Goal: Task Accomplishment & Management: Use online tool/utility

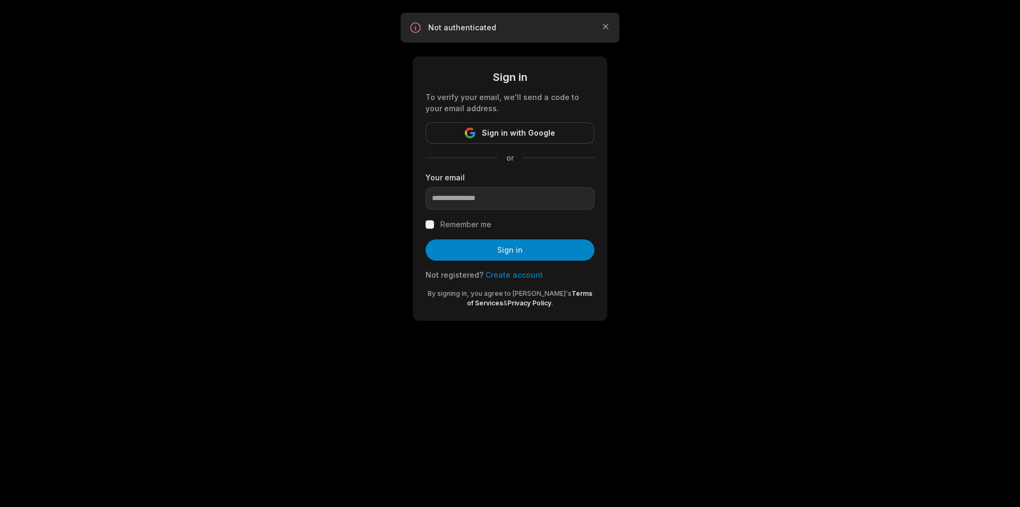
click at [429, 218] on div "Remember me" at bounding box center [510, 224] width 169 height 13
click at [421, 231] on div "Sign in To verify your email, we'll send a code to your email address. Sign in …" at bounding box center [510, 188] width 195 height 264
click at [452, 208] on input "email" at bounding box center [510, 198] width 169 height 22
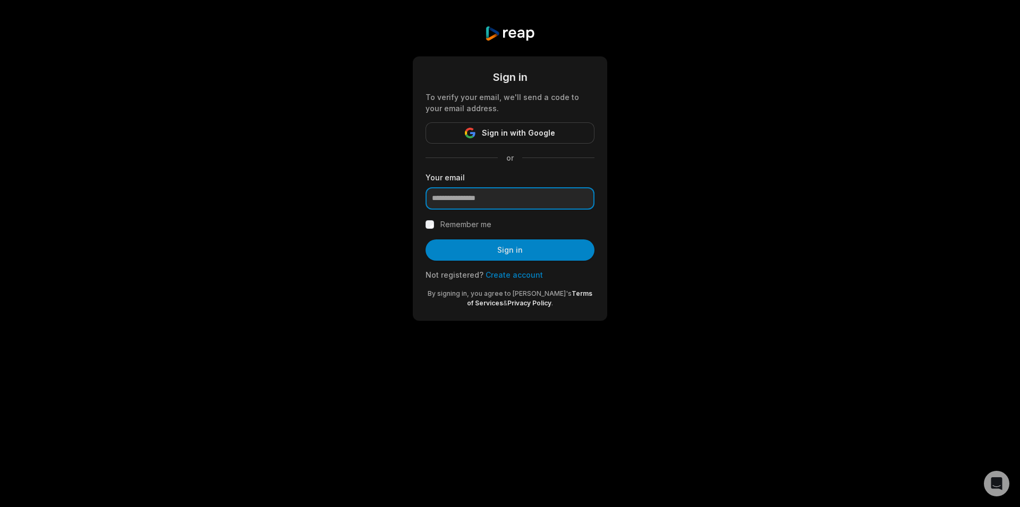
click at [488, 205] on input "email" at bounding box center [510, 198] width 169 height 22
paste input "**********"
type input "**********"
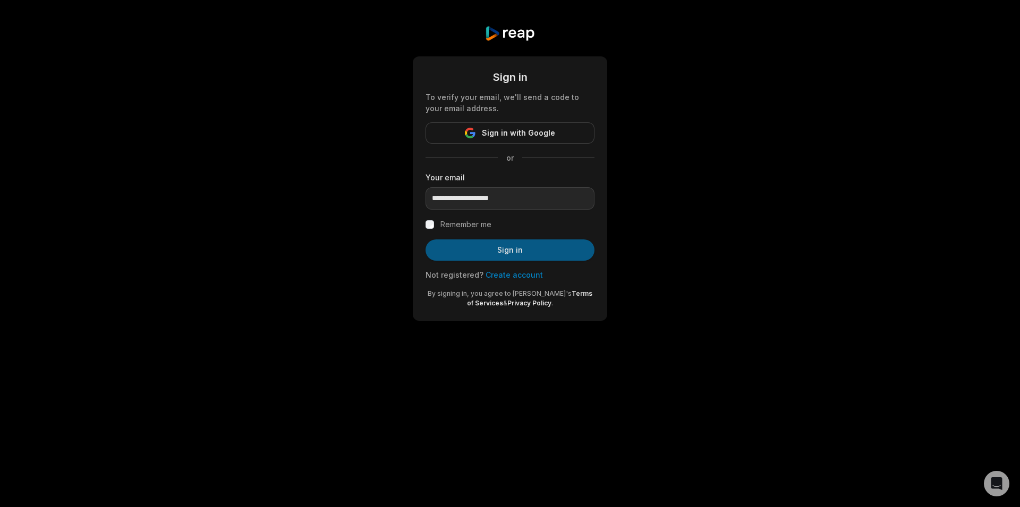
click at [468, 247] on button "Sign in" at bounding box center [510, 249] width 169 height 21
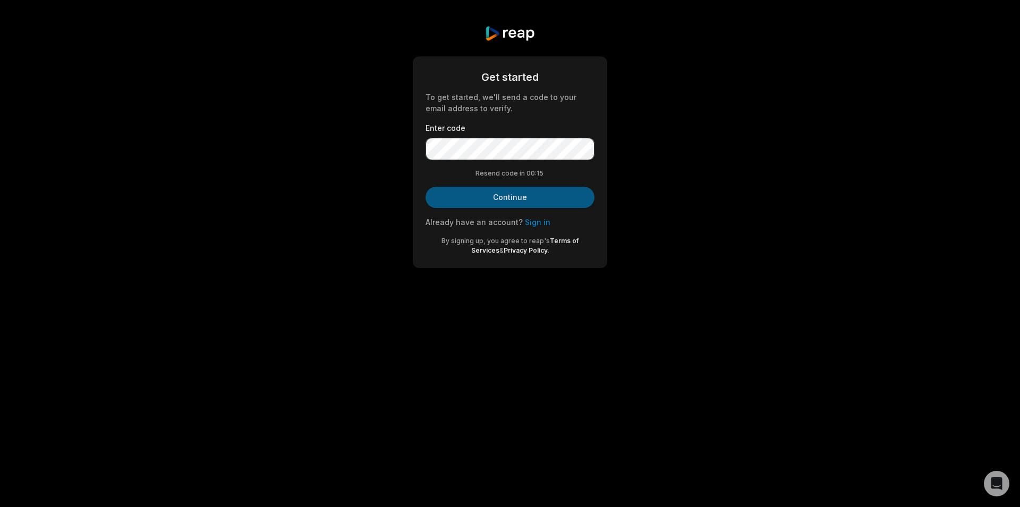
click at [505, 205] on button "Continue" at bounding box center [510, 197] width 169 height 21
click at [530, 199] on button "Continue" at bounding box center [510, 197] width 169 height 21
click at [527, 201] on button "Continue" at bounding box center [510, 197] width 169 height 21
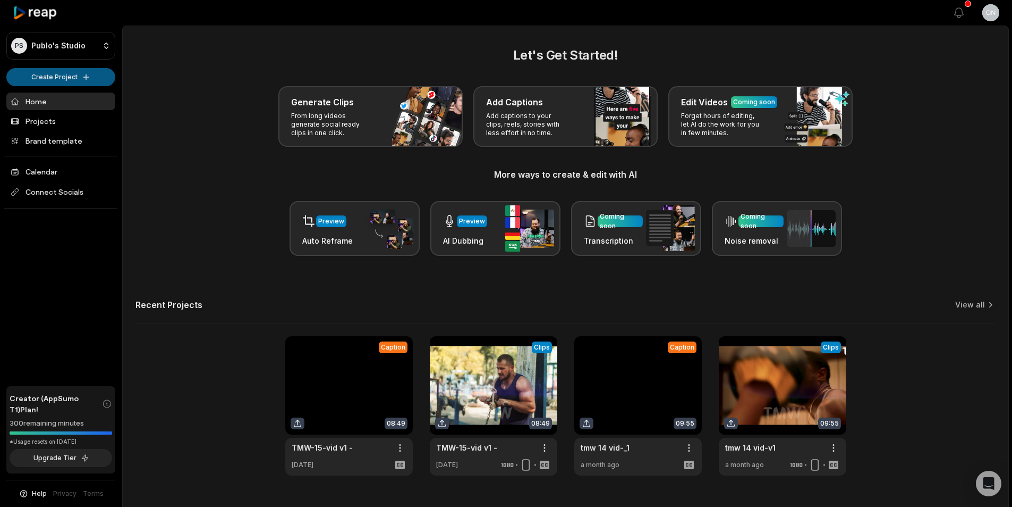
click at [52, 82] on html "PS Publo's Studio Create Project Home Projects Brand template Calendar Connect …" at bounding box center [506, 253] width 1012 height 507
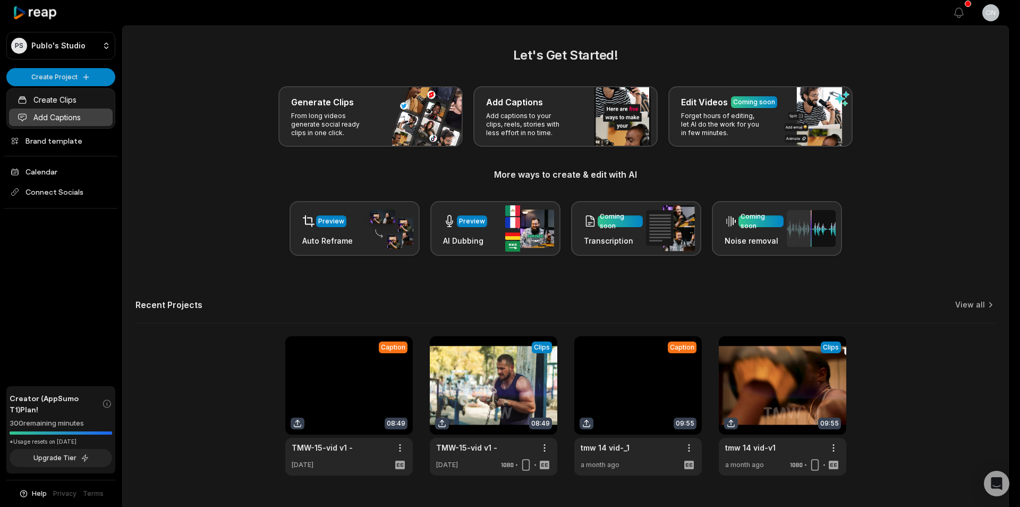
click at [82, 121] on link "Add Captions" at bounding box center [61, 117] width 104 height 18
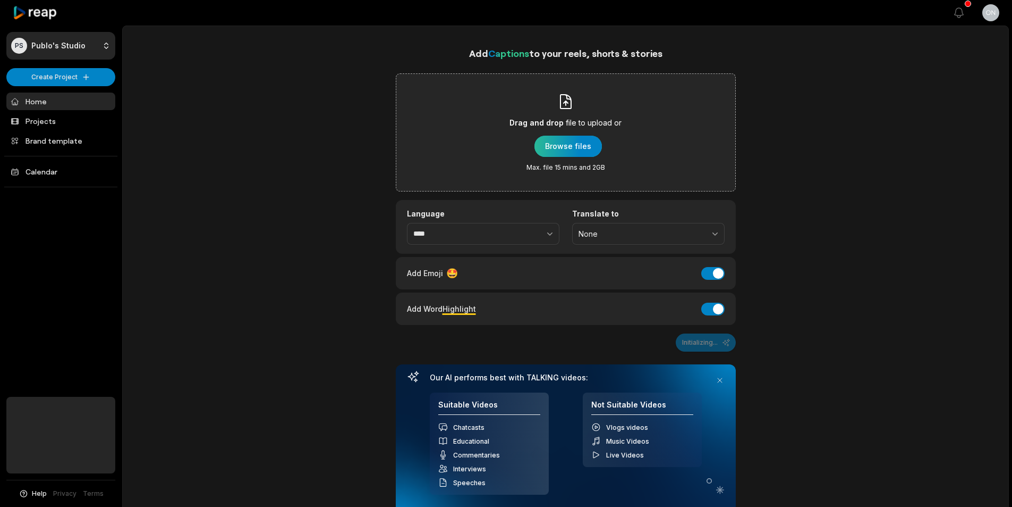
click at [575, 145] on div "button" at bounding box center [568, 146] width 67 height 21
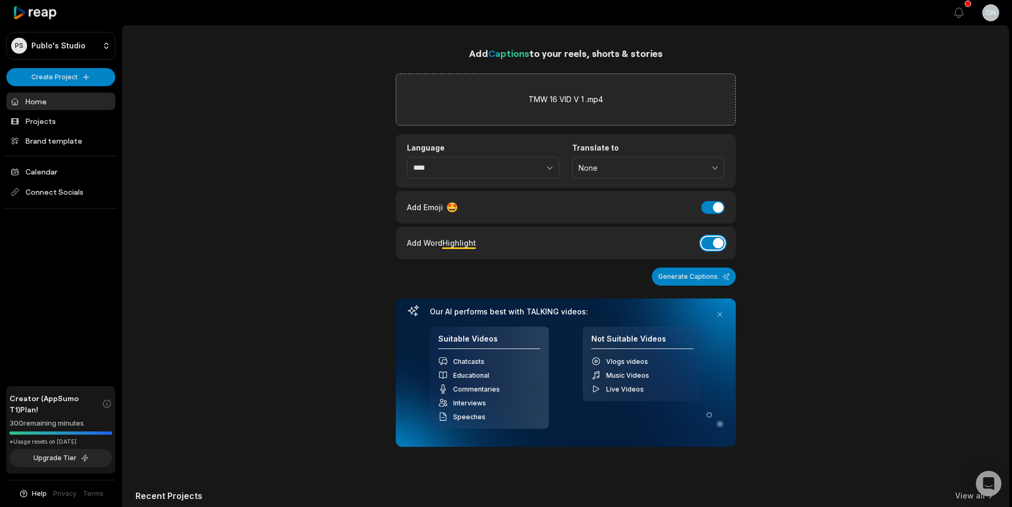
click at [722, 240] on button "Add Word Highlight" at bounding box center [713, 243] width 23 height 13
click at [714, 210] on button "Add Emoji" at bounding box center [713, 207] width 23 height 13
click at [720, 273] on button "Generate Captions" at bounding box center [694, 276] width 84 height 18
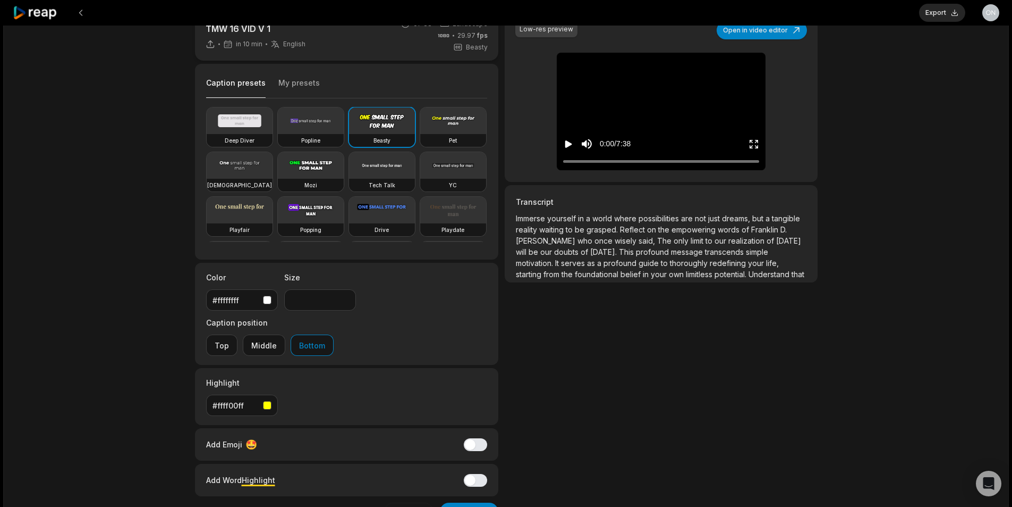
scroll to position [55, 0]
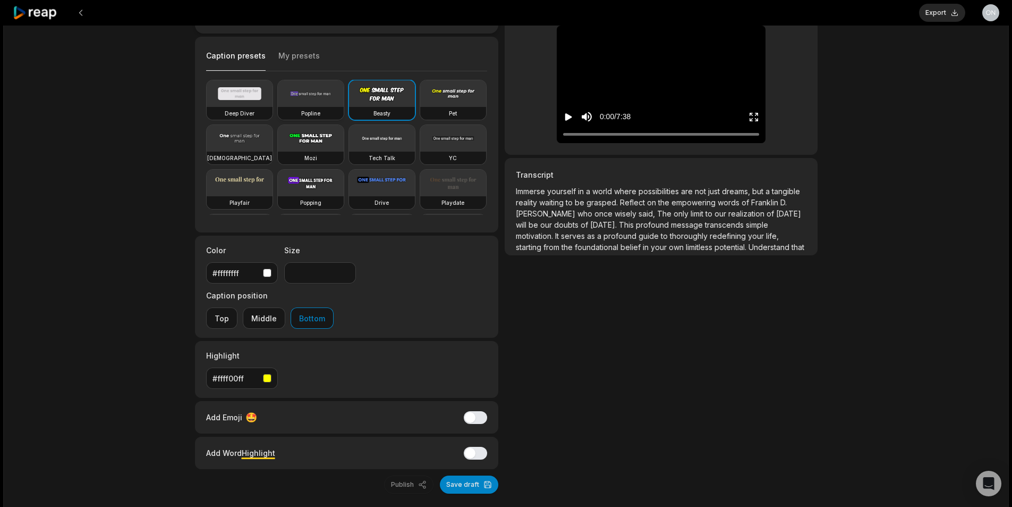
click at [307, 113] on h3 "Popline" at bounding box center [310, 113] width 19 height 9
type input "**"
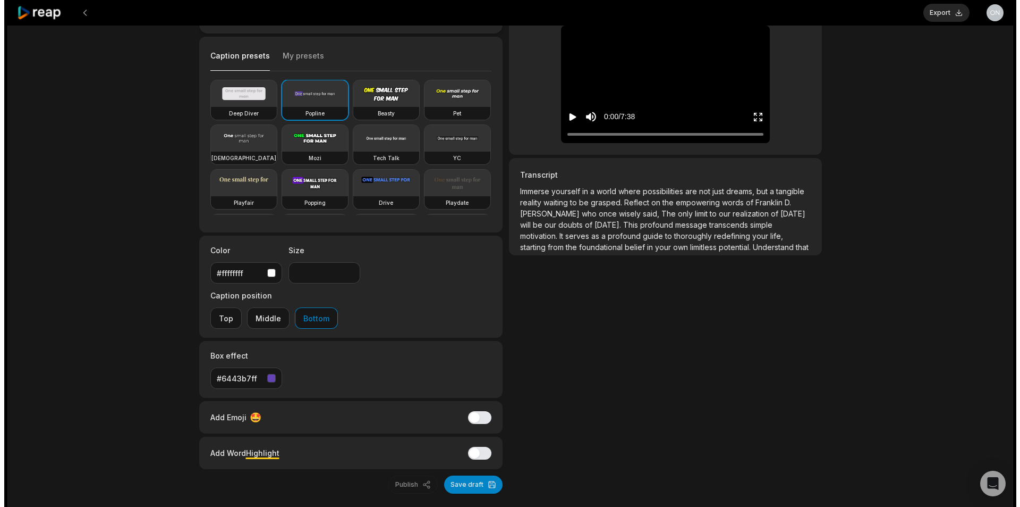
scroll to position [0, 0]
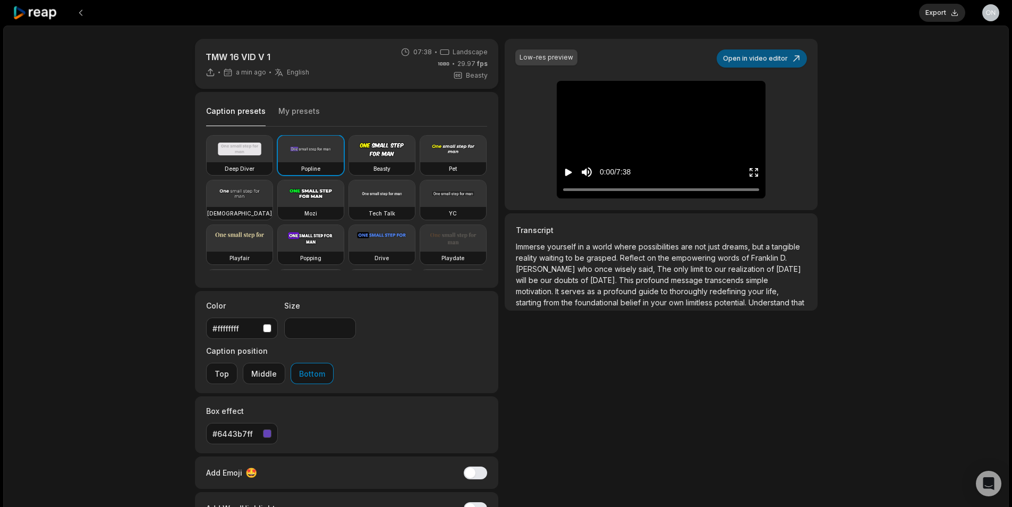
click at [763, 53] on button "Open in video editor" at bounding box center [762, 58] width 90 height 18
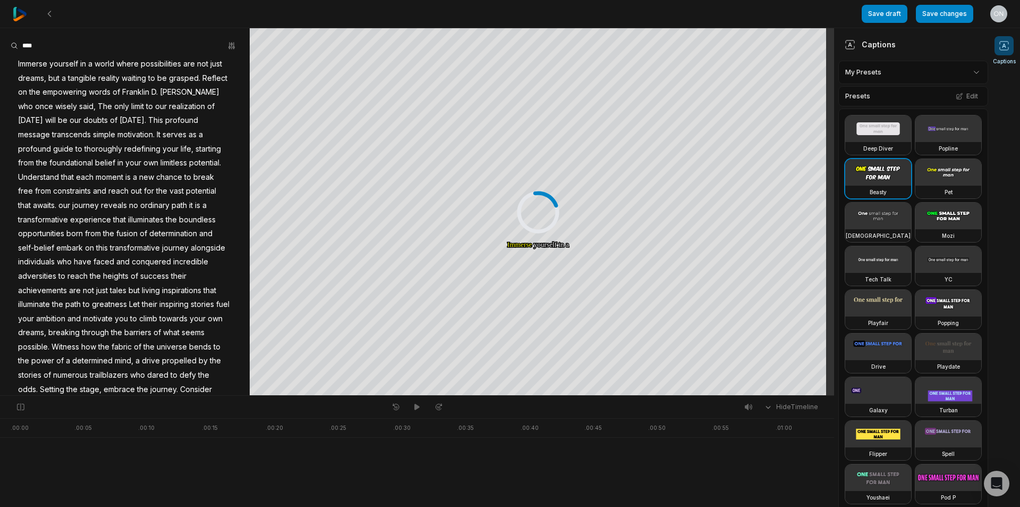
click at [916, 142] on video at bounding box center [949, 128] width 66 height 27
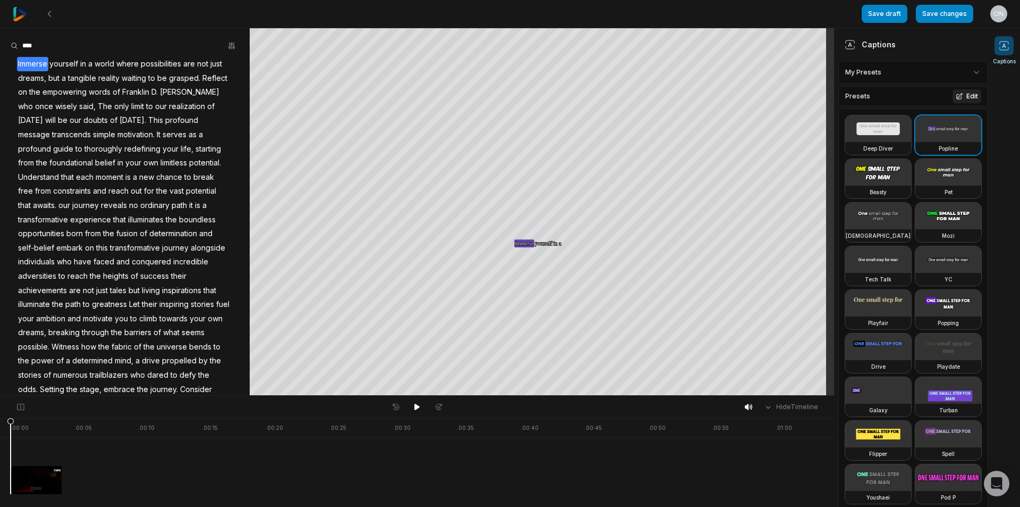
click at [960, 90] on button "Edit" at bounding box center [967, 96] width 29 height 14
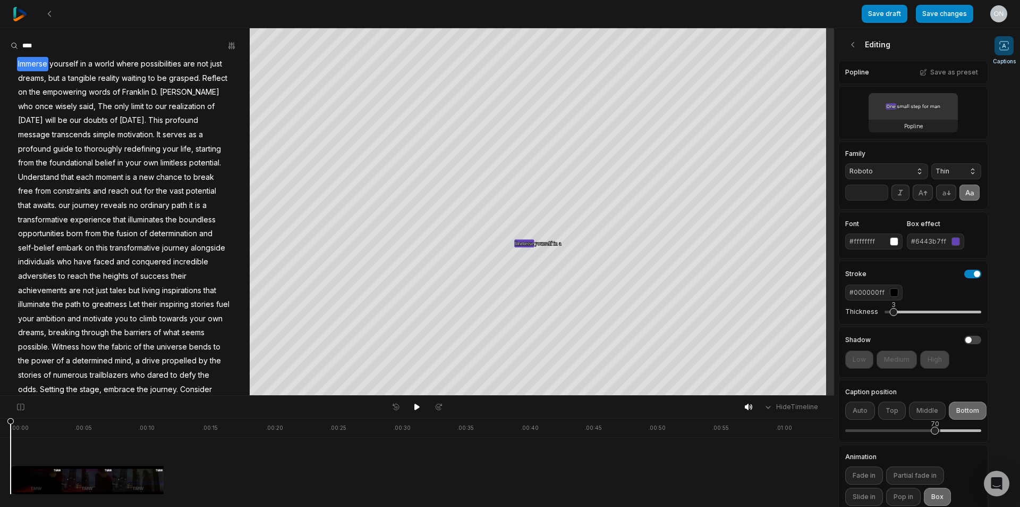
click at [871, 168] on span "Roboto" at bounding box center [878, 171] width 57 height 10
click at [886, 287] on span "Poppins" at bounding box center [880, 286] width 57 height 9
click at [932, 165] on button "Thin" at bounding box center [957, 171] width 50 height 16
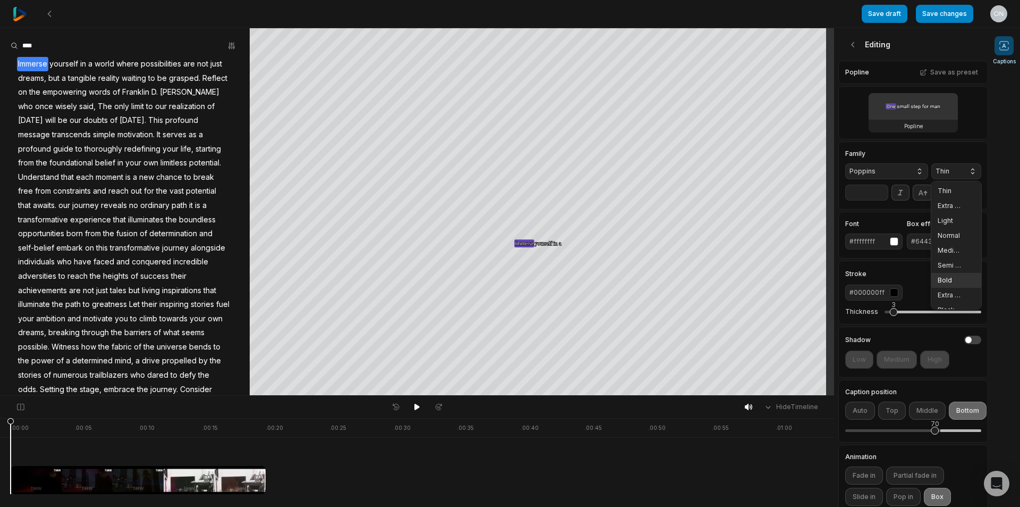
click at [945, 277] on span "Bold" at bounding box center [950, 280] width 24 height 9
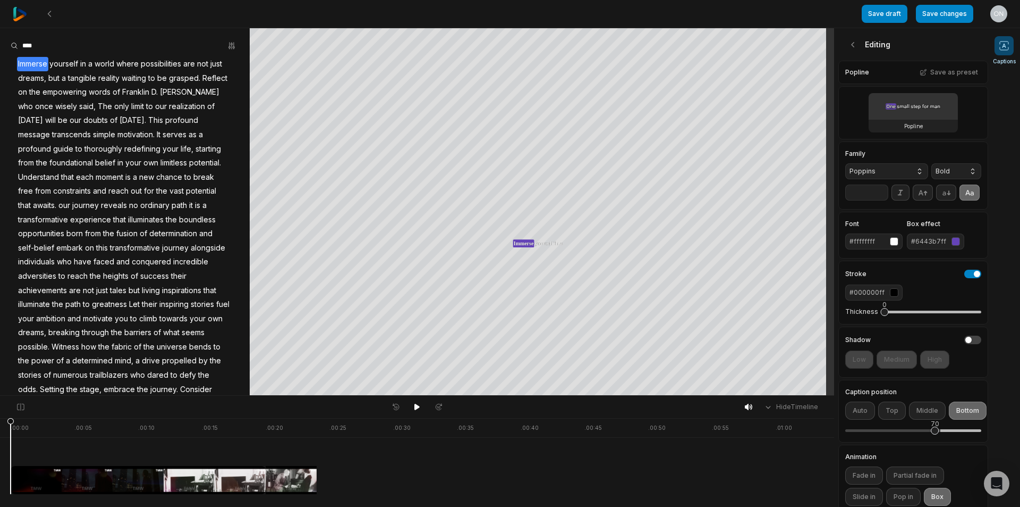
drag, startPoint x: 889, startPoint y: 331, endPoint x: 857, endPoint y: 331, distance: 31.9
click at [857, 323] on div "Thickness 0" at bounding box center [914, 311] width 136 height 22
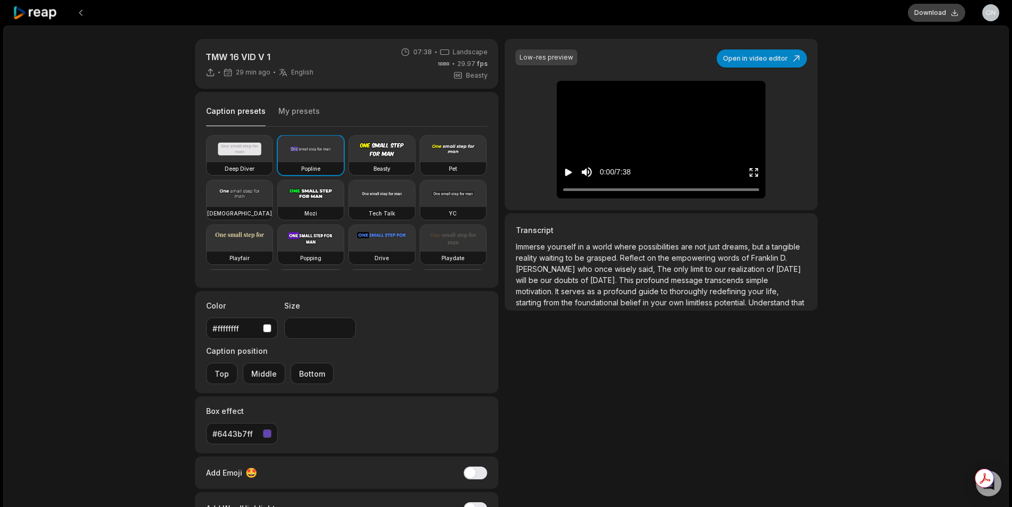
click at [949, 13] on button "Download" at bounding box center [936, 13] width 57 height 18
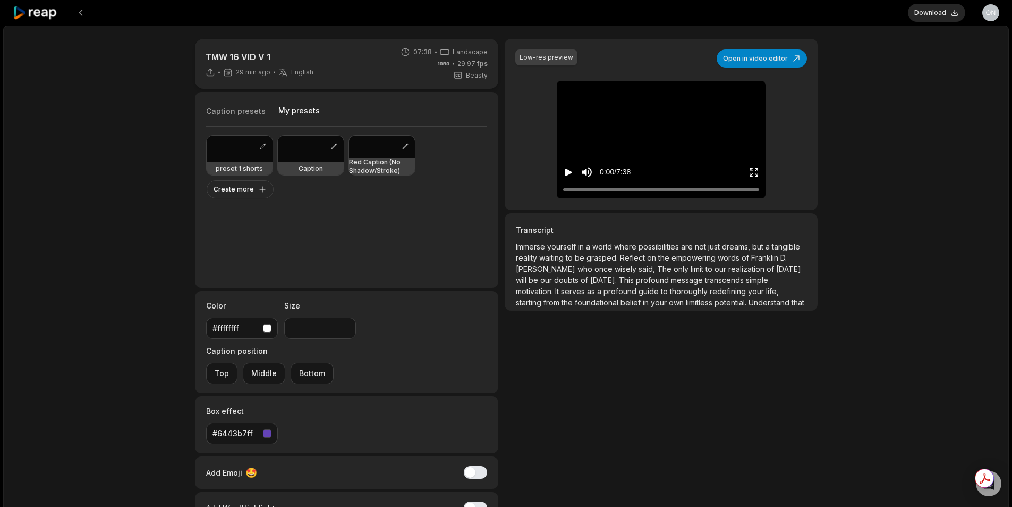
click at [303, 118] on button "My presets" at bounding box center [299, 115] width 41 height 21
click at [372, 166] on h3 "Red Caption (No Shadow/Stroke)" at bounding box center [382, 166] width 66 height 17
type input "**"
click at [571, 173] on icon "Play video" at bounding box center [569, 171] width 7 height 7
click at [571, 173] on icon "Pause video" at bounding box center [571, 171] width 2 height 7
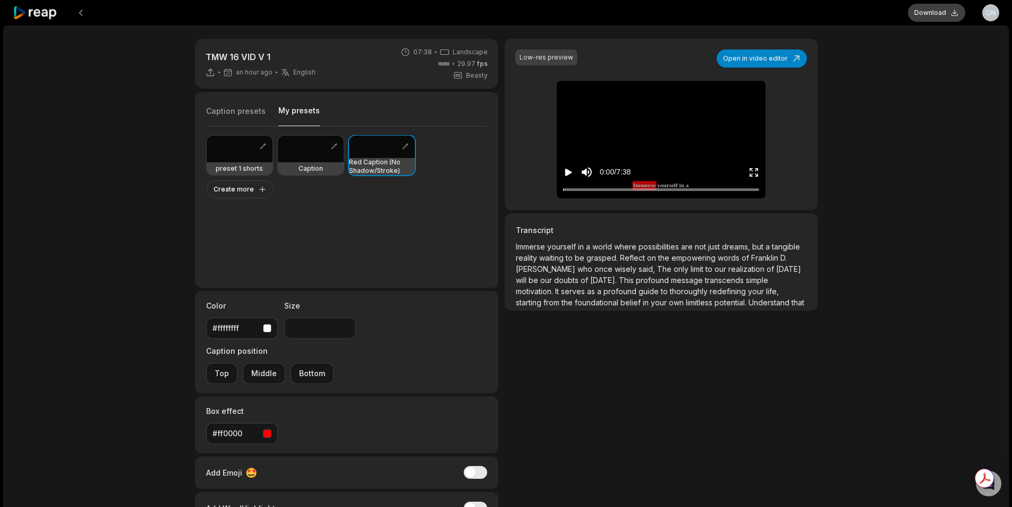
click at [954, 7] on button "Download" at bounding box center [936, 13] width 57 height 18
click at [564, 169] on icon "Play video" at bounding box center [568, 172] width 11 height 11
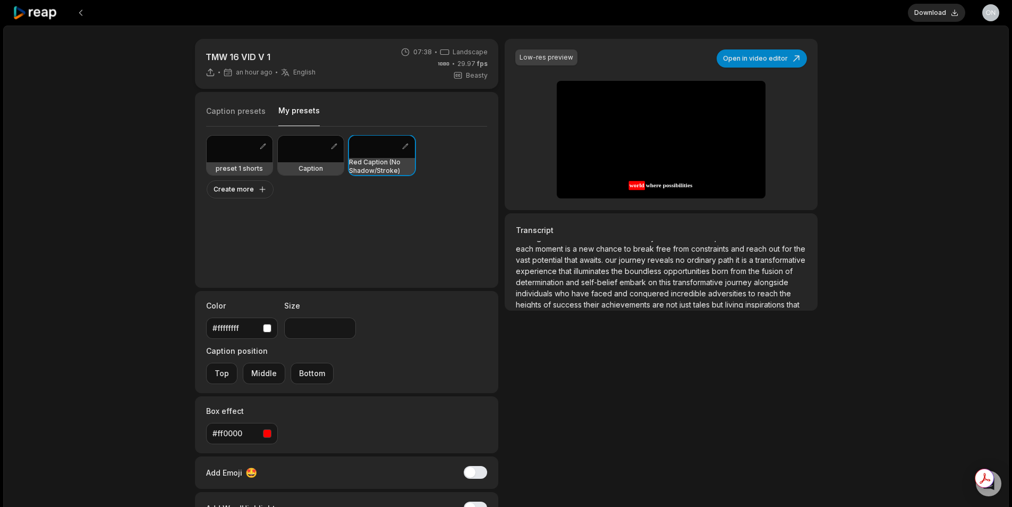
scroll to position [106, 0]
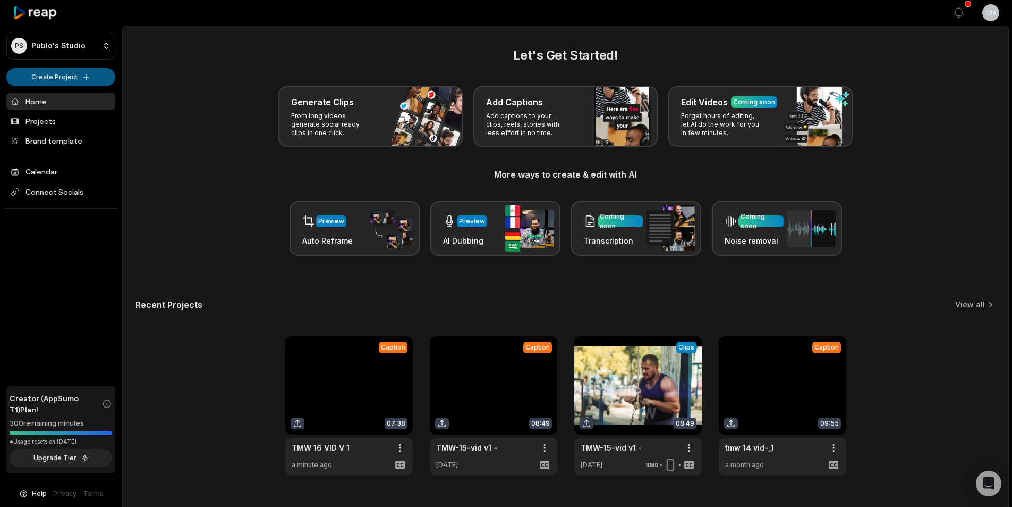
click at [70, 80] on html "PS Publo's Studio Create Project Home Projects Brand template Calendar Connect …" at bounding box center [506, 253] width 1012 height 507
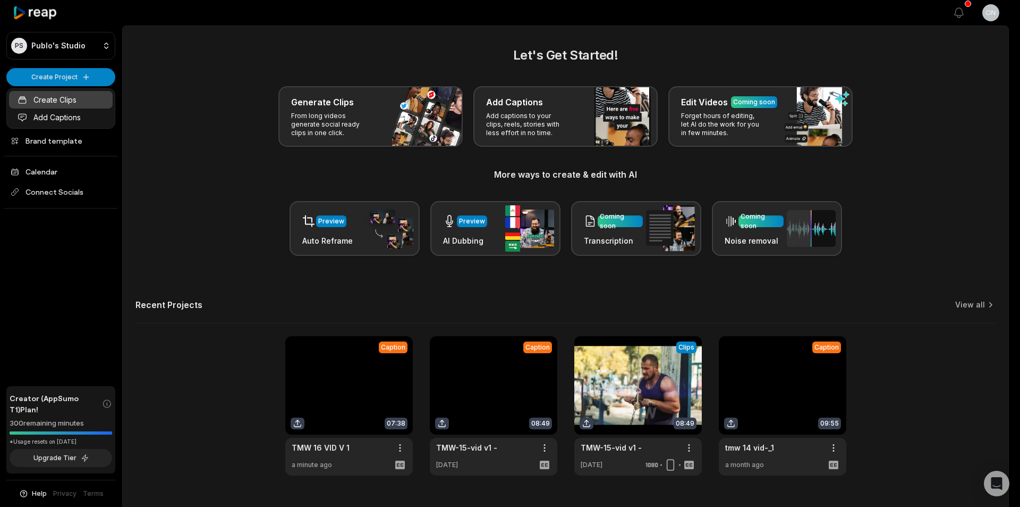
click at [79, 102] on link "Create Clips" at bounding box center [61, 100] width 104 height 18
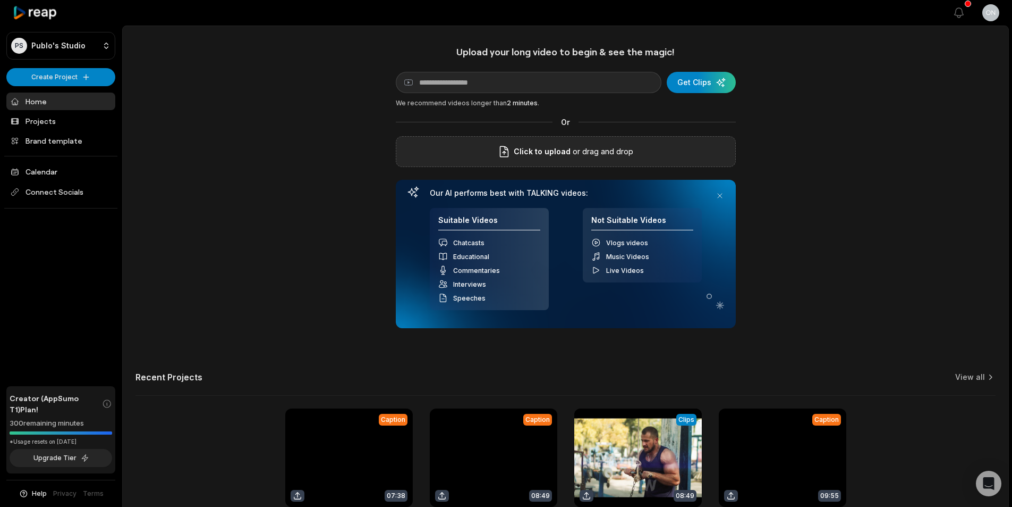
click at [559, 148] on span "Click to upload" at bounding box center [542, 151] width 57 height 13
click at [0, 0] on input "Click to upload" at bounding box center [0, 0] width 0 height 0
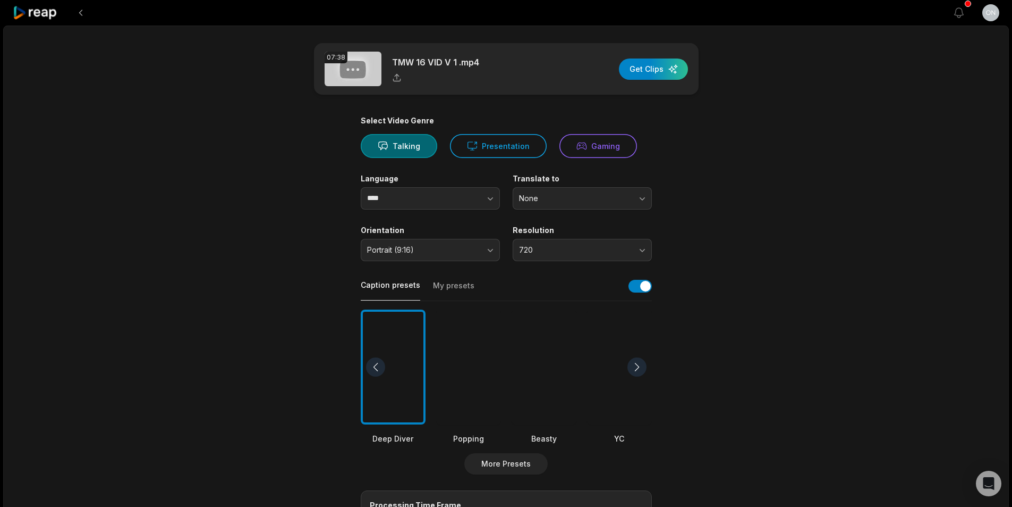
click at [471, 369] on div at bounding box center [468, 366] width 65 height 115
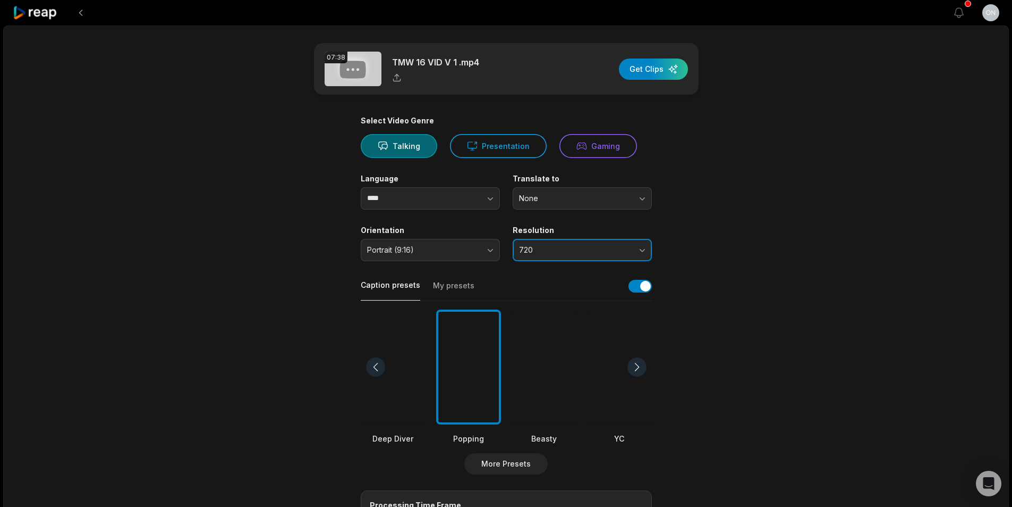
click at [559, 247] on span "720" at bounding box center [575, 250] width 112 height 10
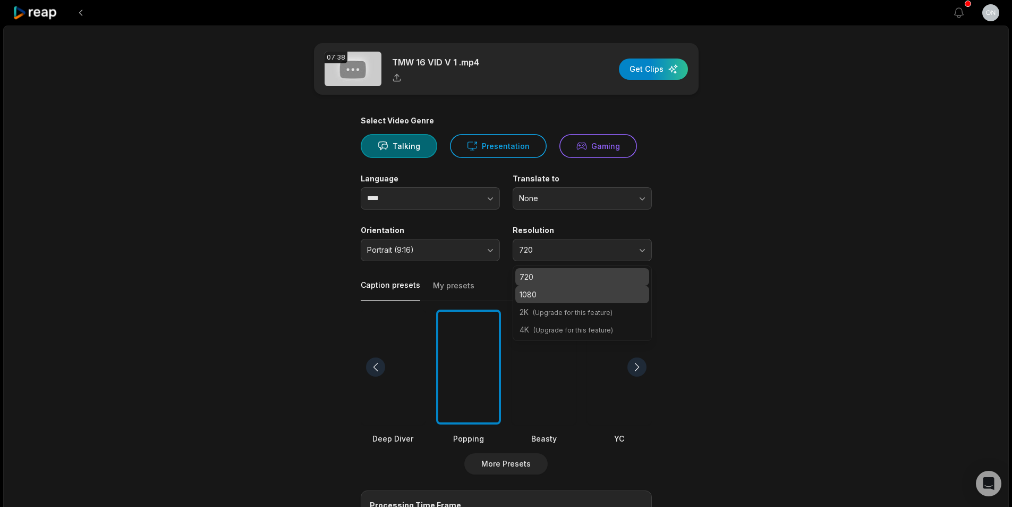
click at [531, 297] on p "1080" at bounding box center [582, 294] width 125 height 11
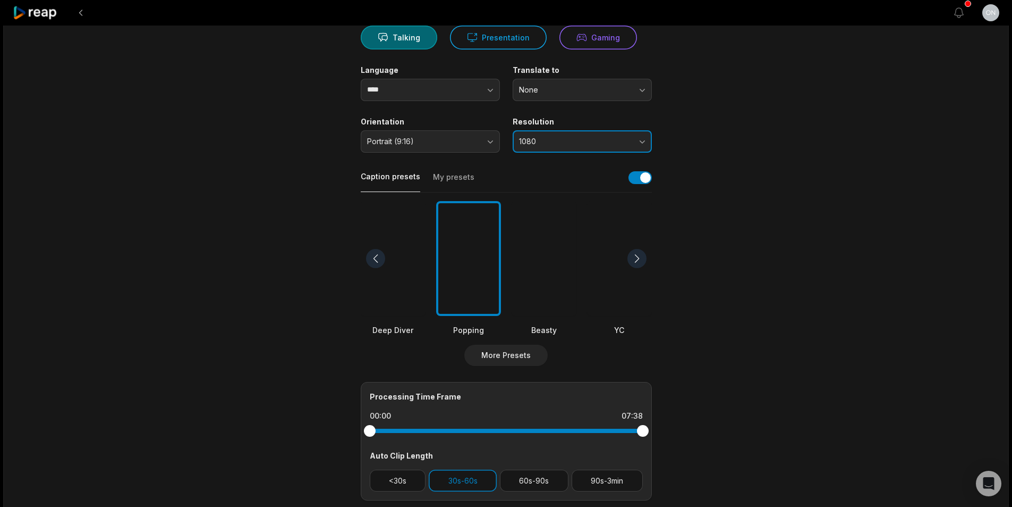
scroll to position [213, 0]
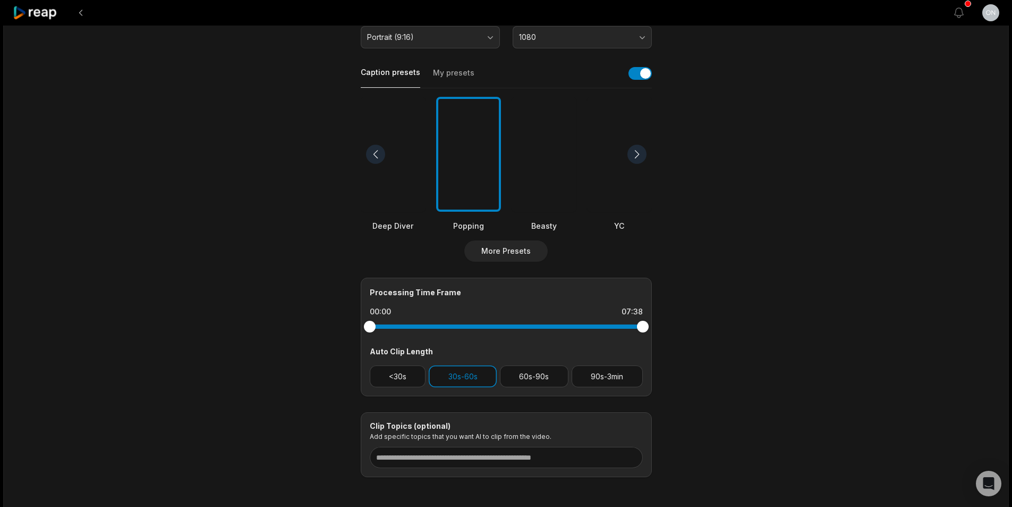
click at [450, 72] on button "My presets" at bounding box center [453, 77] width 41 height 20
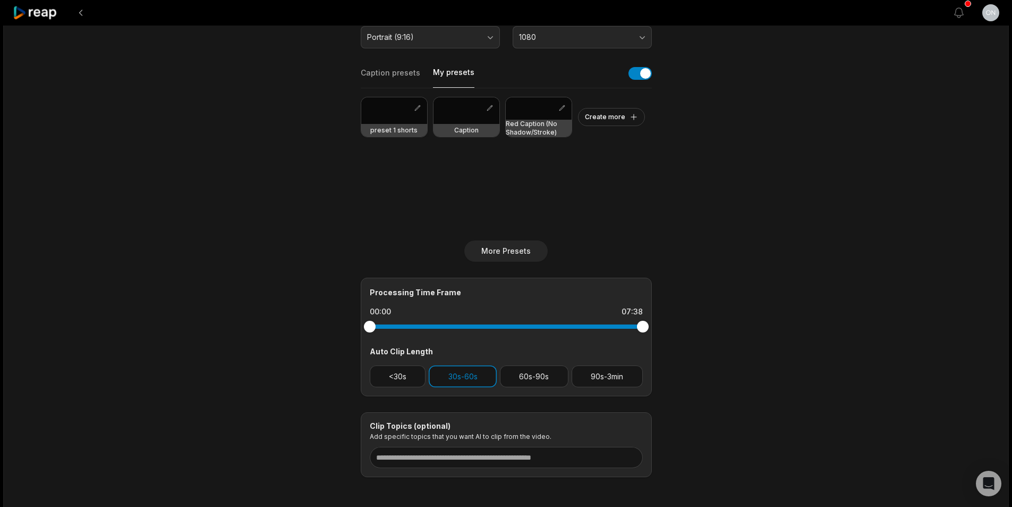
click at [399, 120] on div at bounding box center [394, 110] width 66 height 27
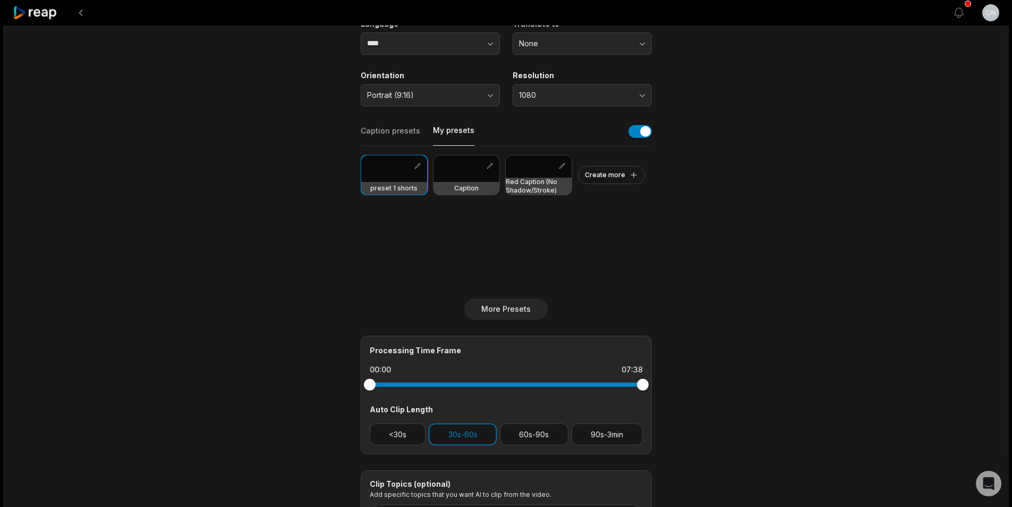
scroll to position [259, 0]
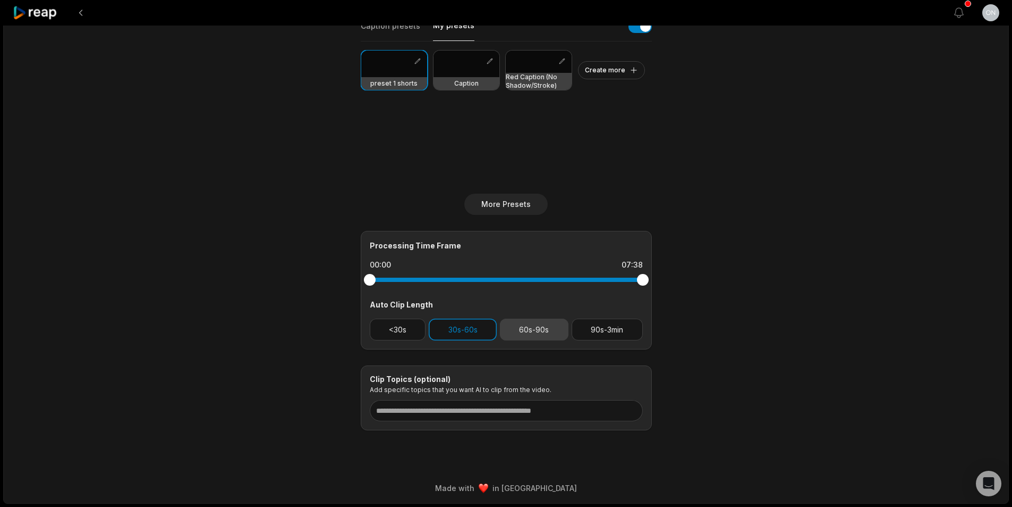
click at [537, 331] on button "60s-90s" at bounding box center [534, 329] width 69 height 22
click at [476, 331] on button "30s-60s" at bounding box center [463, 329] width 68 height 22
click at [483, 343] on div "Processing Time Frame 00:00 07:38 Auto Clip Length <30s 30s-60s 60s-90s 90s-3min" at bounding box center [506, 290] width 291 height 119
click at [480, 336] on button "30s-60s" at bounding box center [463, 329] width 68 height 22
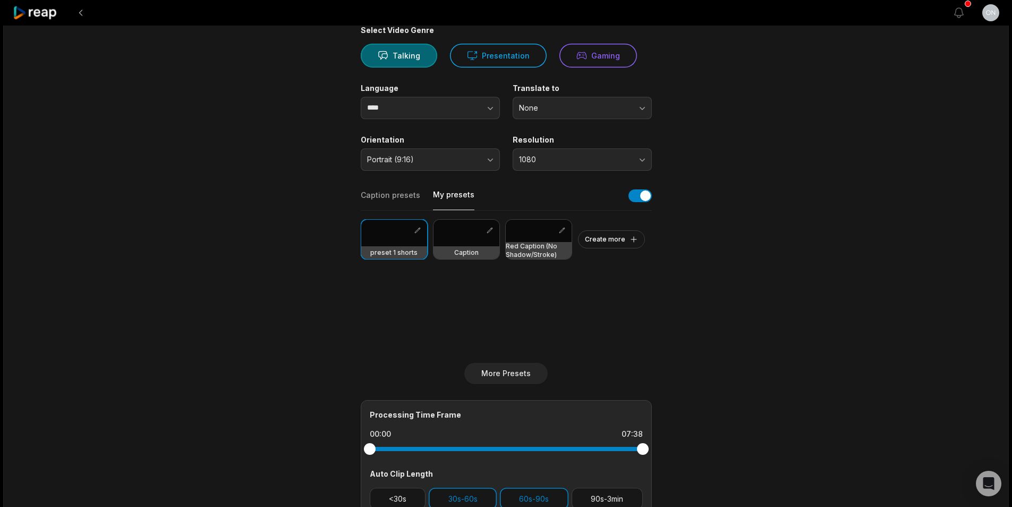
scroll to position [0, 0]
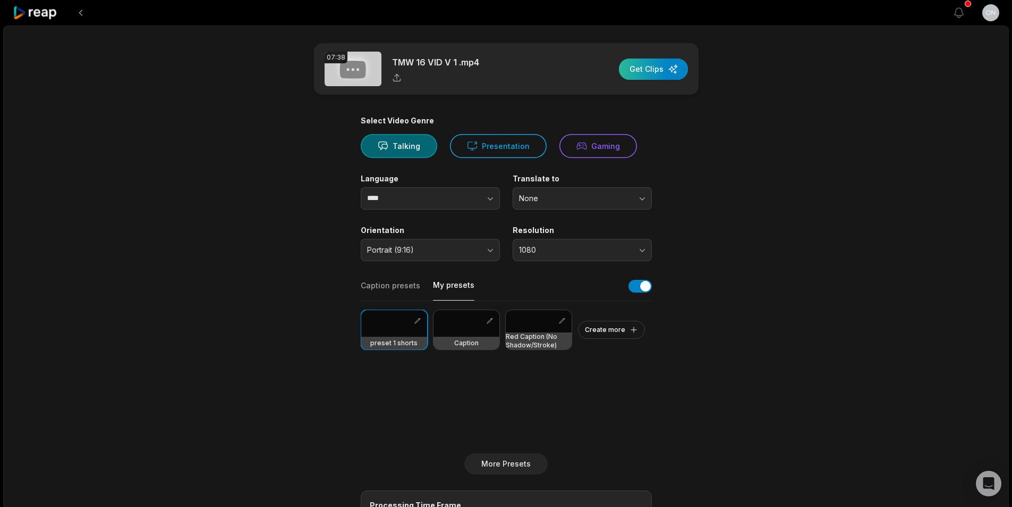
click at [654, 68] on div "button" at bounding box center [653, 68] width 69 height 21
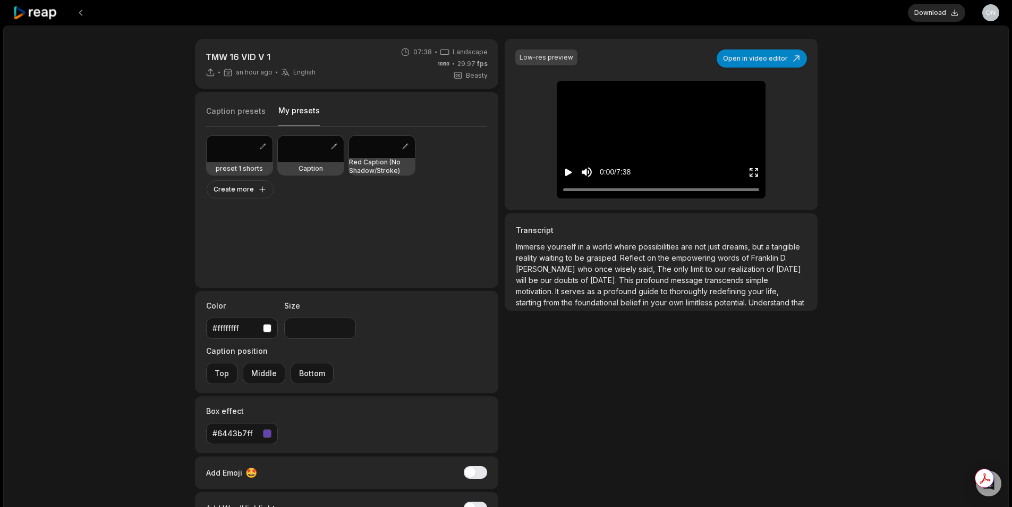
click at [289, 107] on button "My presets" at bounding box center [299, 115] width 41 height 21
click at [373, 163] on h3 "Red Caption (No Shadow/Stroke)" at bounding box center [382, 166] width 66 height 17
type input "**"
click at [761, 50] on button "Open in video editor" at bounding box center [762, 58] width 90 height 18
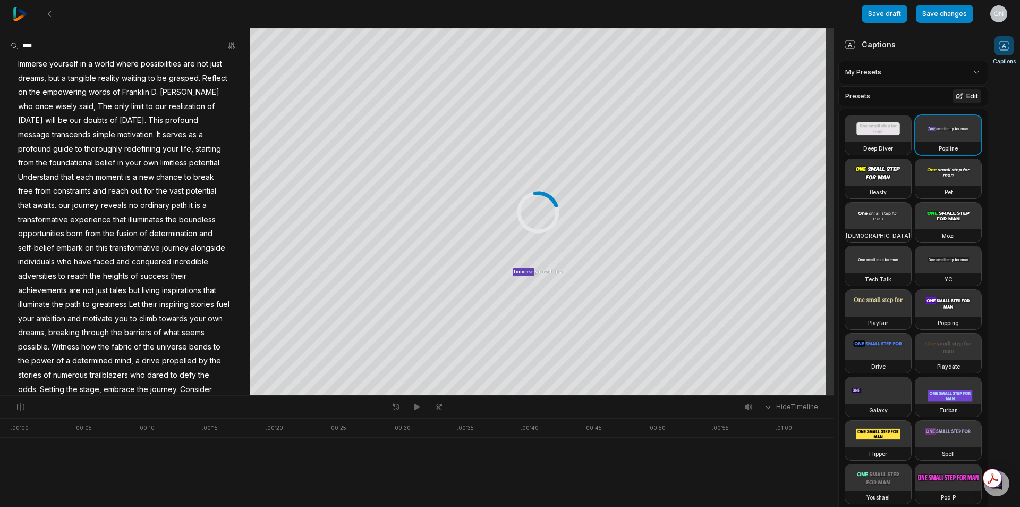
click at [963, 97] on button "Edit" at bounding box center [967, 96] width 29 height 14
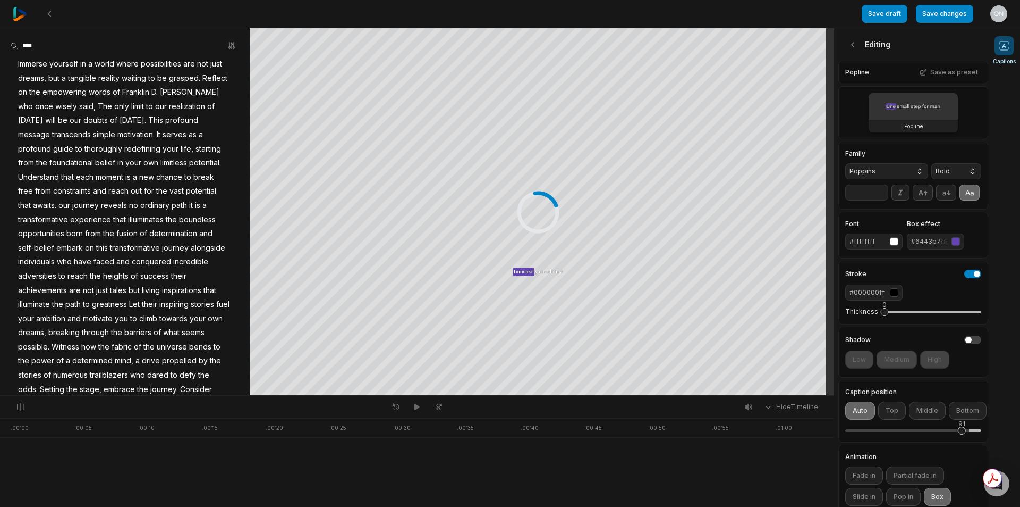
click at [898, 116] on video at bounding box center [913, 106] width 89 height 27
click at [918, 126] on h3 "Popline" at bounding box center [914, 126] width 19 height 9
click at [898, 99] on video at bounding box center [913, 106] width 89 height 27
click at [859, 69] on div "Popline Save as preset" at bounding box center [914, 72] width 150 height 23
click at [849, 52] on button at bounding box center [853, 44] width 17 height 17
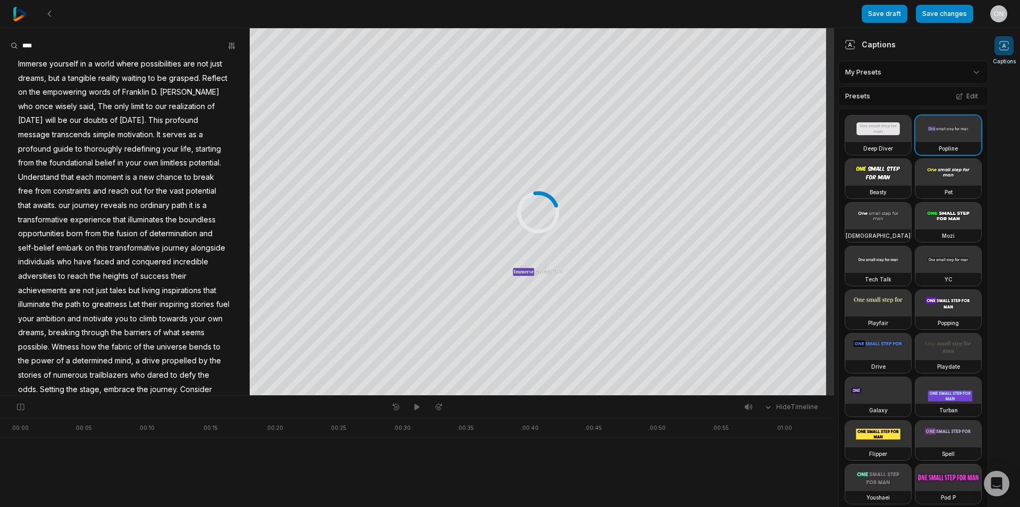
click at [878, 71] on html "Save draft Save changes Open user menu Captions Your browser does not support m…" at bounding box center [510, 253] width 1020 height 507
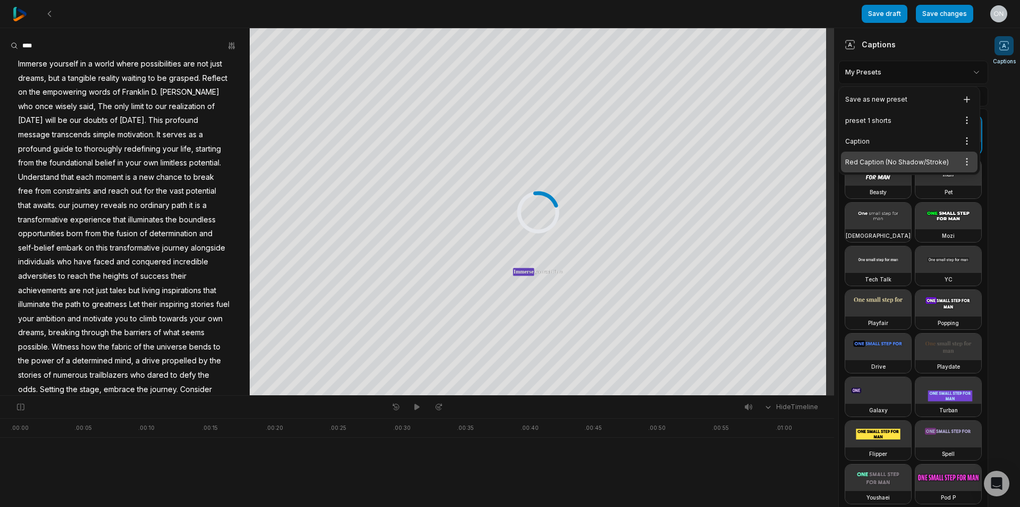
click at [876, 158] on div "Red Caption (No Shadow/Stroke) Open options" at bounding box center [909, 161] width 137 height 21
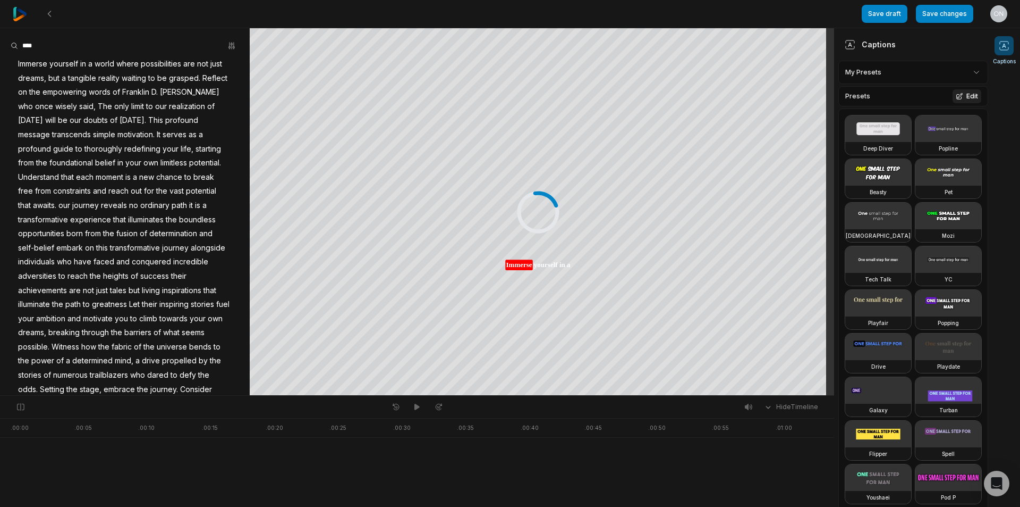
click at [958, 94] on button "Edit" at bounding box center [967, 96] width 29 height 14
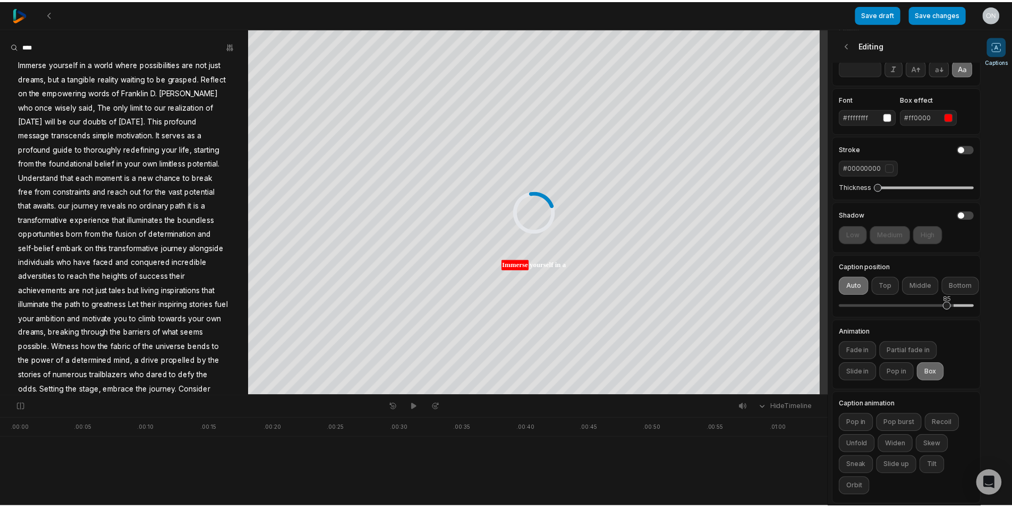
scroll to position [101, 0]
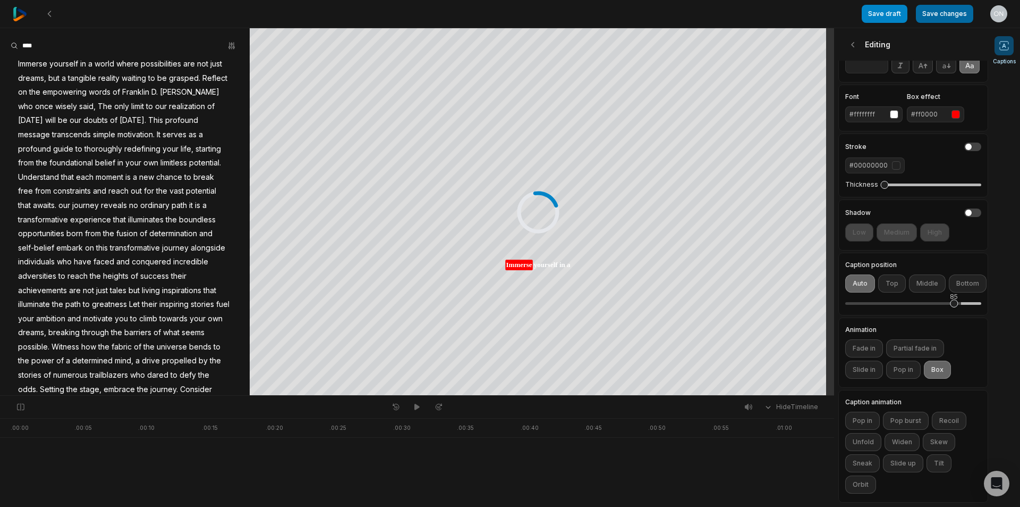
click at [924, 14] on button "Save changes" at bounding box center [944, 14] width 57 height 18
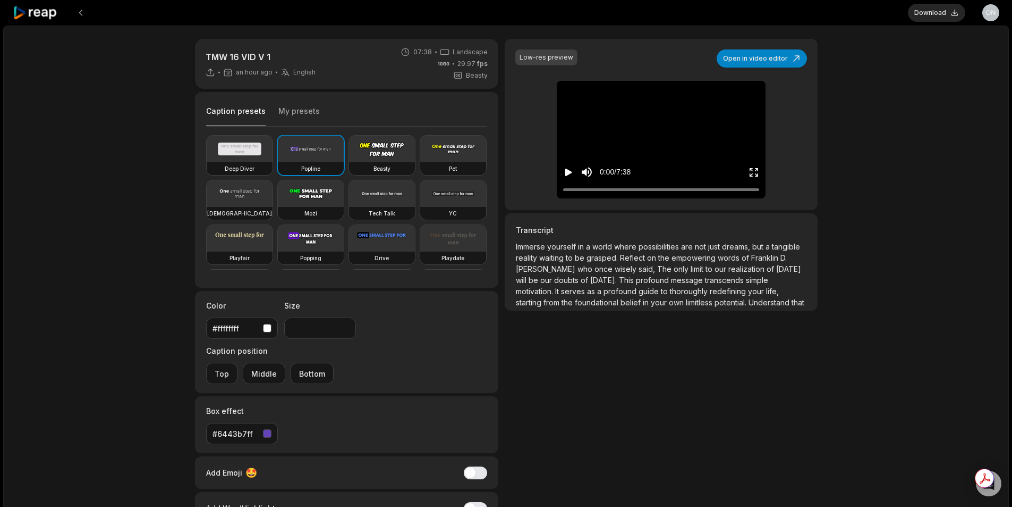
type input "**"
